Goal: Task Accomplishment & Management: Manage account settings

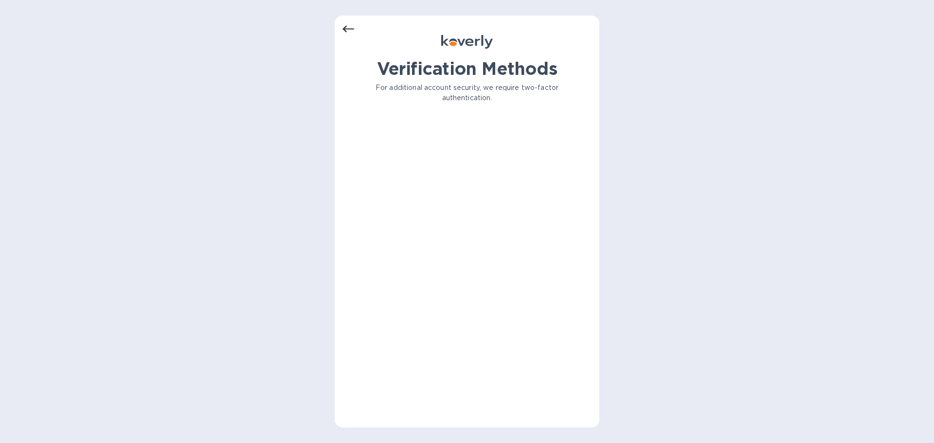
click at [350, 30] on icon at bounding box center [348, 29] width 12 height 12
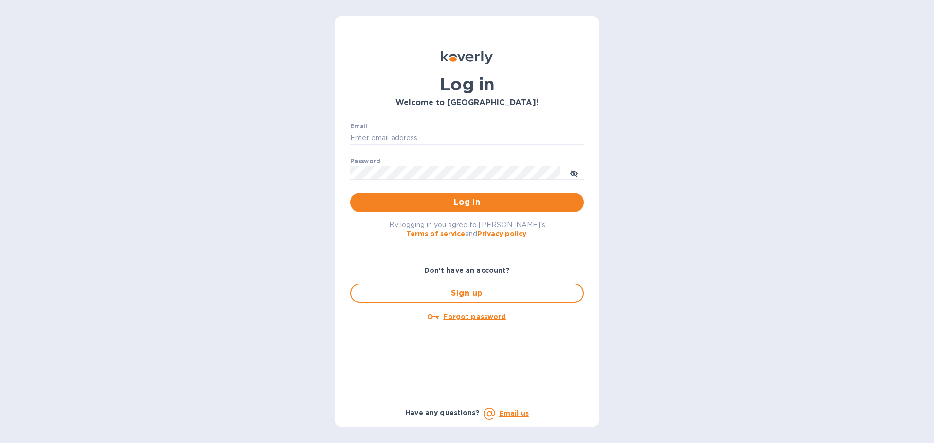
type input "barry@energydirect1.com"
click at [496, 209] on button "Log in" at bounding box center [467, 202] width 234 height 19
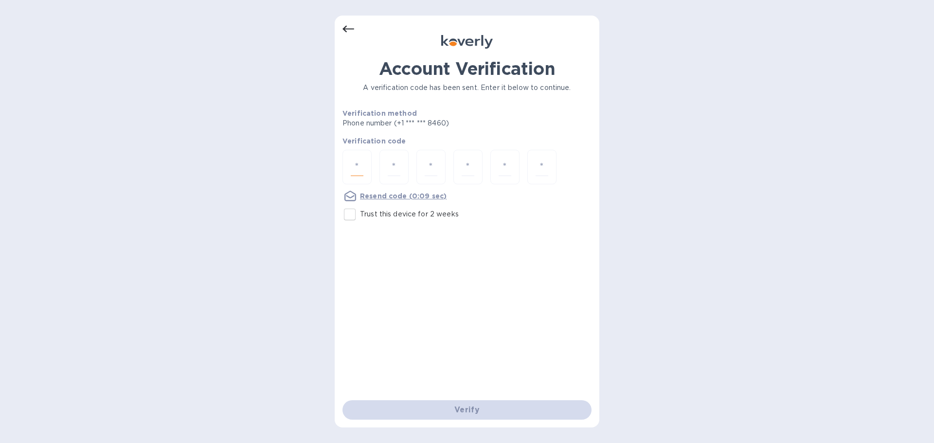
click at [358, 162] on input "number" at bounding box center [357, 167] width 13 height 18
type input "2"
type input "8"
type input "1"
type input "8"
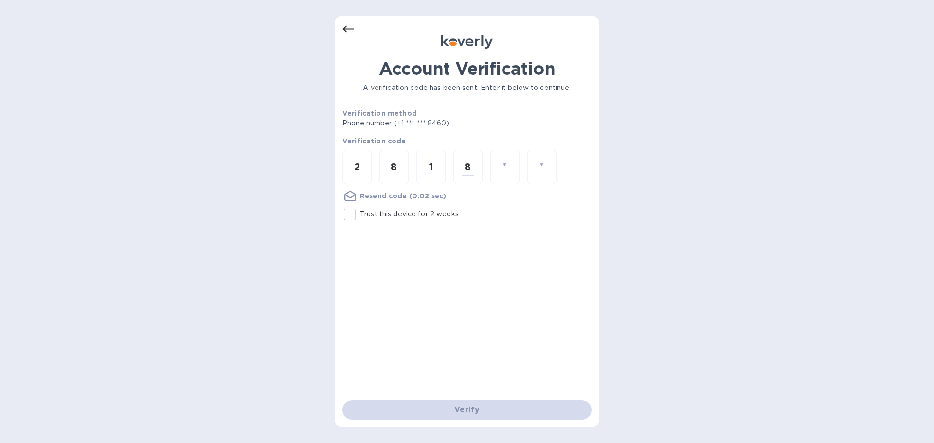
type input "8"
type input "7"
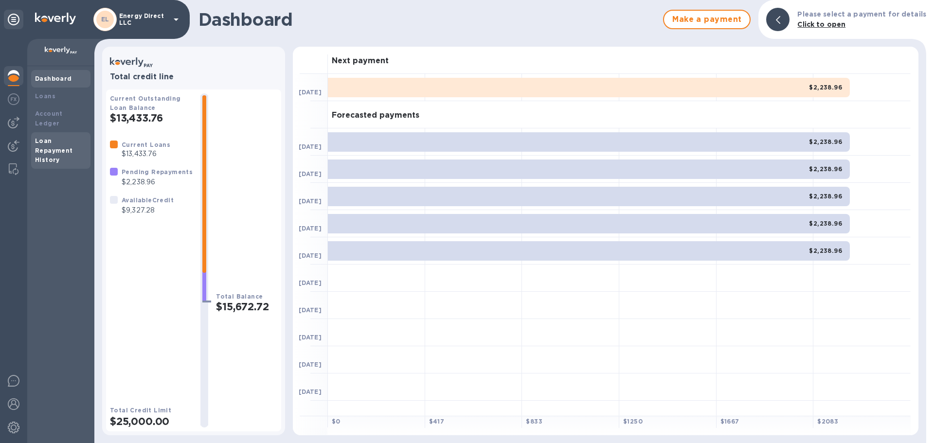
click at [56, 136] on div "Loan Repayment History" at bounding box center [61, 150] width 52 height 29
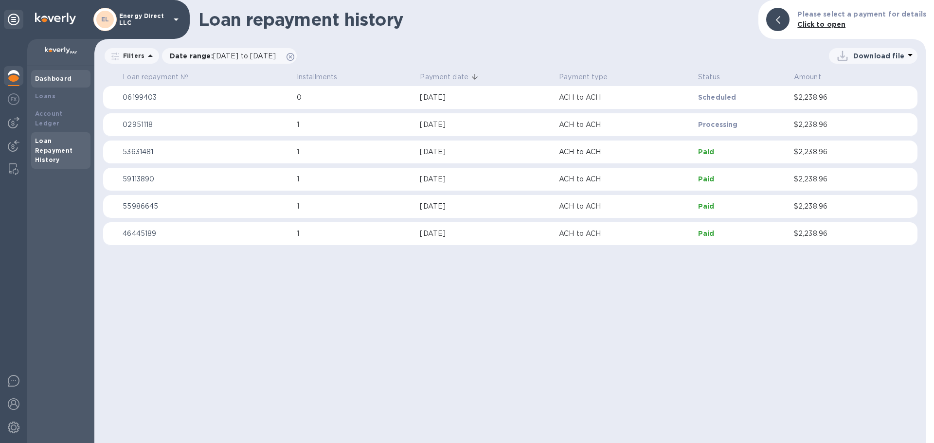
click at [40, 72] on div "Dashboard" at bounding box center [60, 79] width 59 height 18
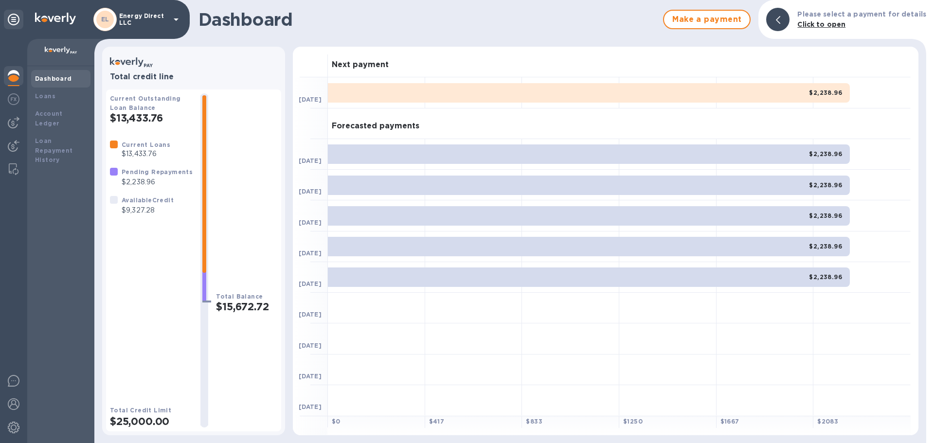
click at [145, 193] on div "Available Credit $9,327.28" at bounding box center [148, 205] width 56 height 24
click at [145, 204] on b "Available Credit" at bounding box center [148, 200] width 52 height 7
click at [15, 98] on img at bounding box center [14, 99] width 12 height 12
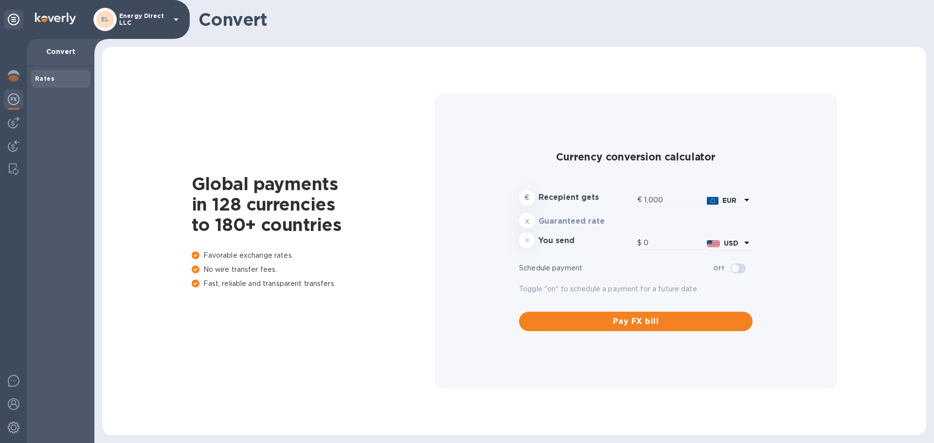
type input "1,176.87"
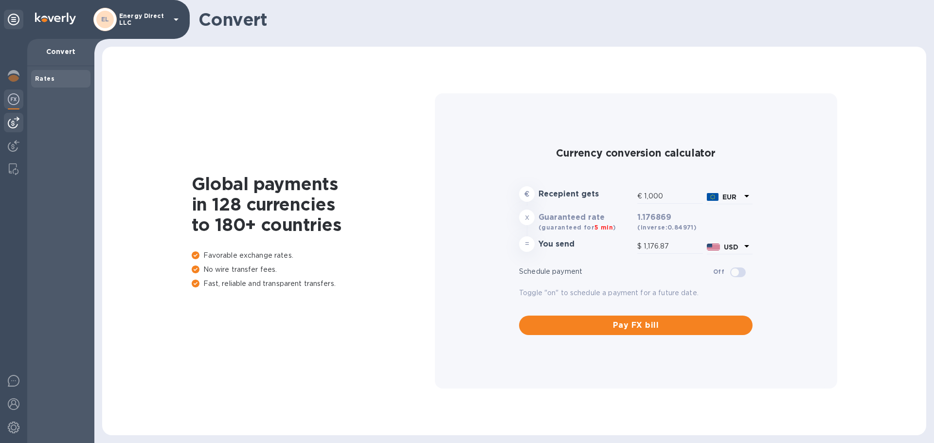
click at [6, 120] on div at bounding box center [13, 122] width 19 height 19
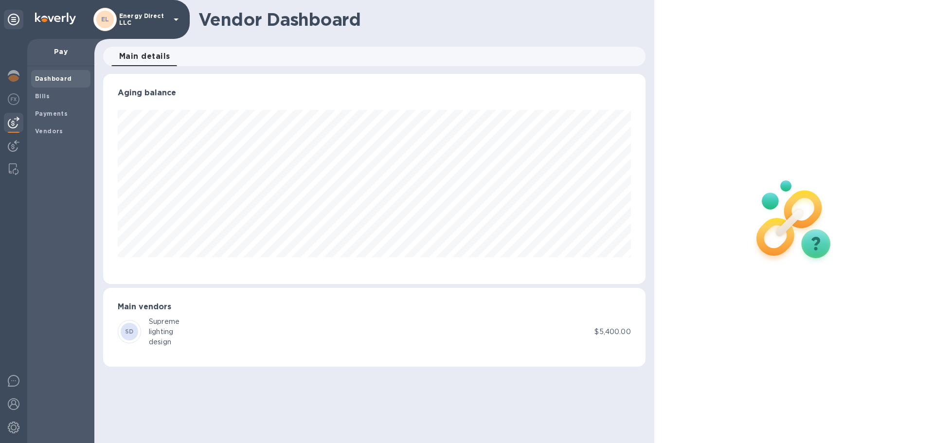
scroll to position [210, 542]
click at [7, 145] on div at bounding box center [13, 146] width 19 height 21
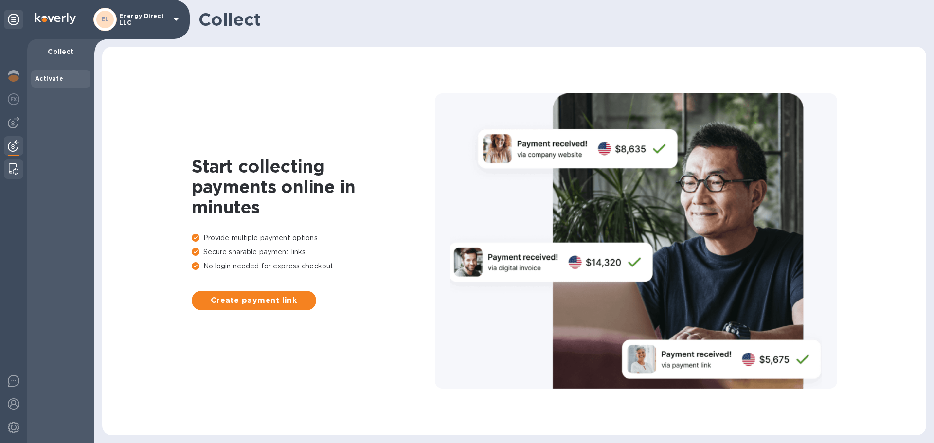
click at [12, 175] on div at bounding box center [14, 169] width 18 height 19
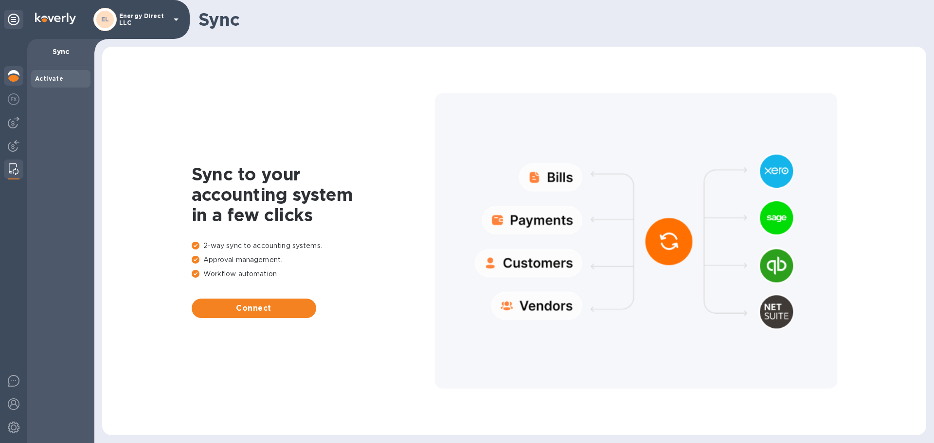
click at [13, 77] on img at bounding box center [14, 76] width 12 height 12
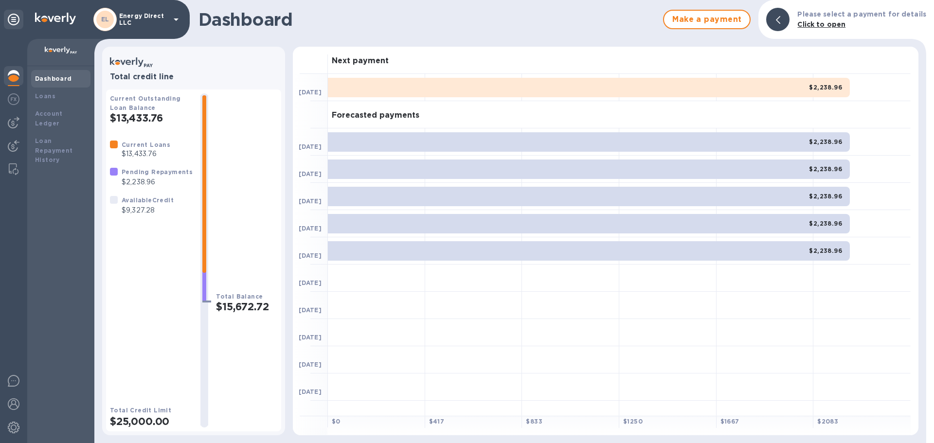
click at [175, 19] on icon at bounding box center [176, 19] width 5 height 2
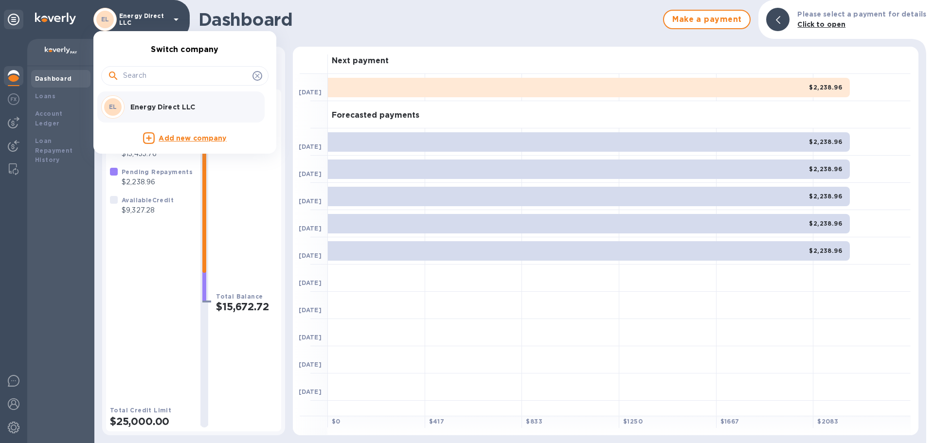
click at [175, 19] on div at bounding box center [467, 221] width 934 height 443
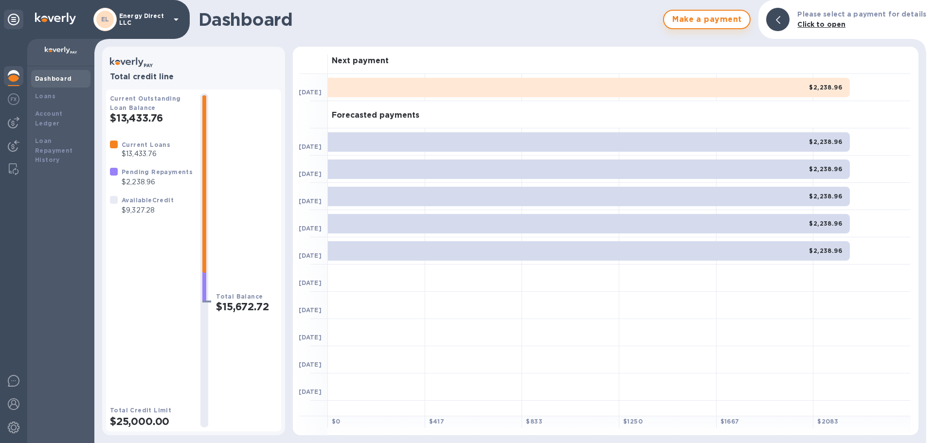
click at [714, 21] on span "Make a payment" at bounding box center [707, 20] width 70 height 12
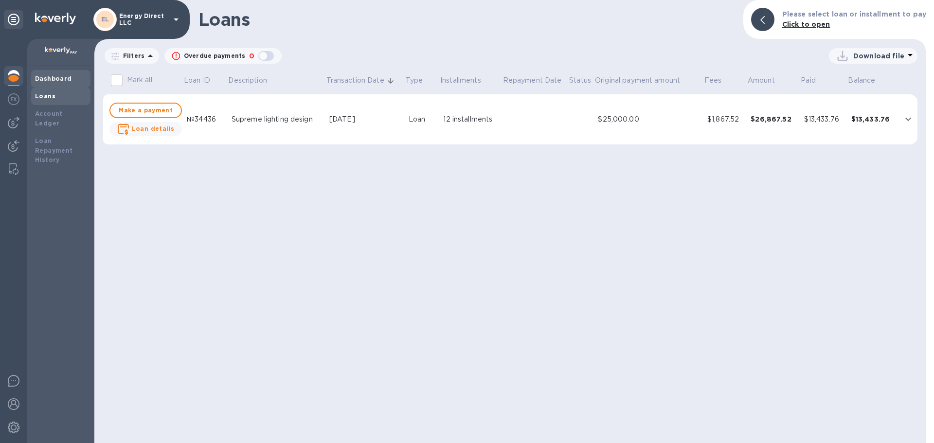
click at [51, 79] on b "Dashboard" at bounding box center [53, 78] width 37 height 7
